Goal: Information Seeking & Learning: Learn about a topic

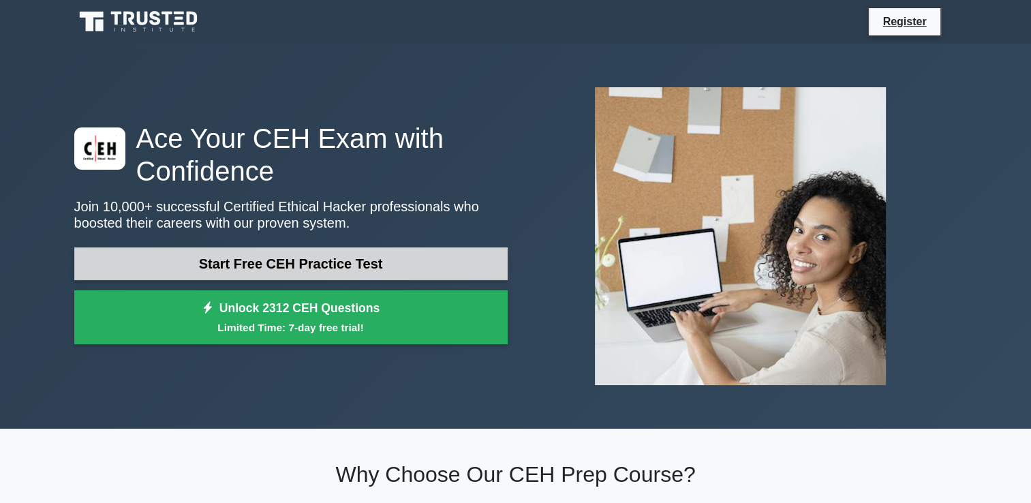
drag, startPoint x: 0, startPoint y: 0, endPoint x: 249, endPoint y: 267, distance: 365.3
click at [249, 267] on link "Start Free CEH Practice Test" at bounding box center [290, 263] width 433 height 33
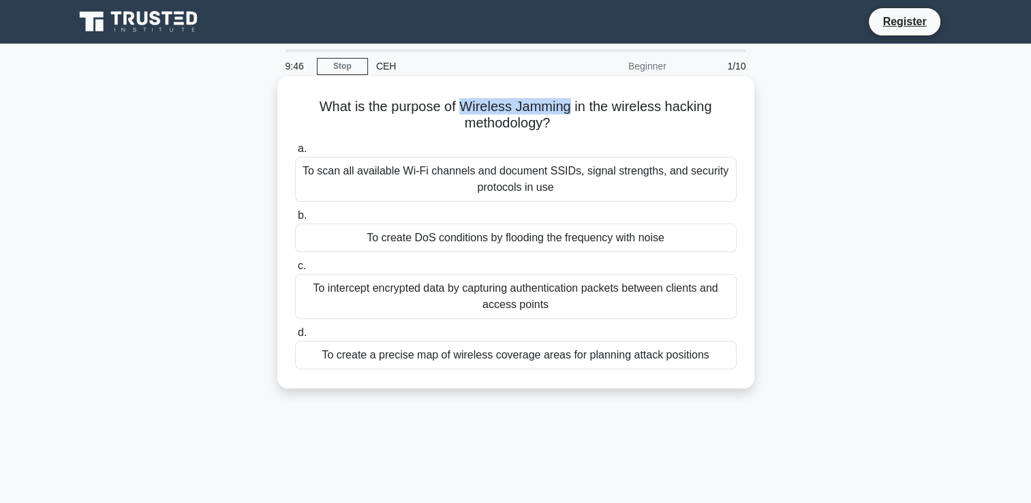
drag, startPoint x: 570, startPoint y: 111, endPoint x: 458, endPoint y: 111, distance: 111.7
click at [458, 111] on h5 "What is the purpose of Wireless Jamming in the wireless hacking methodology? .s…" at bounding box center [516, 115] width 444 height 34
copy h5 "Wireless Jamming"
click at [546, 240] on div "To create DoS conditions by flooding the frequency with noise" at bounding box center [515, 237] width 441 height 29
click at [295, 220] on input "b. To create DoS conditions by flooding the frequency with noise" at bounding box center [295, 215] width 0 height 9
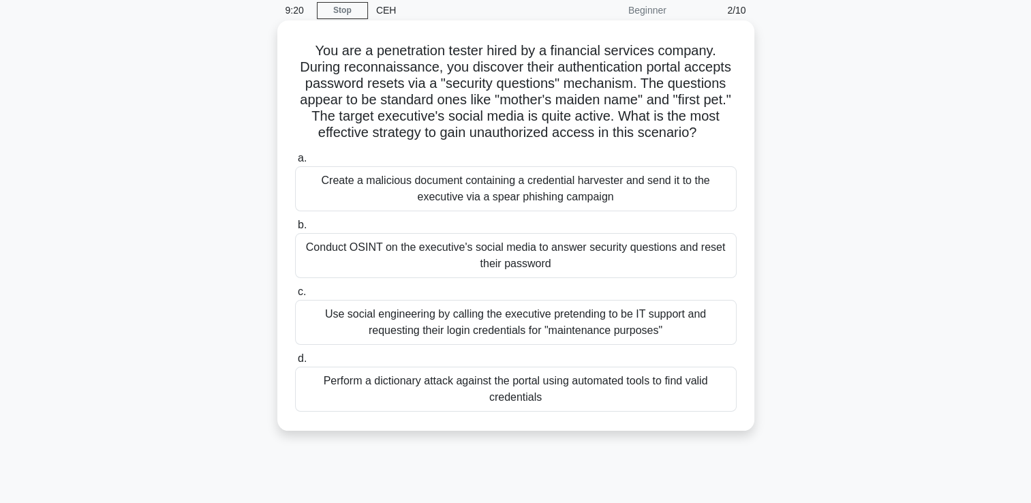
scroll to position [62, 0]
